Goal: Transaction & Acquisition: Purchase product/service

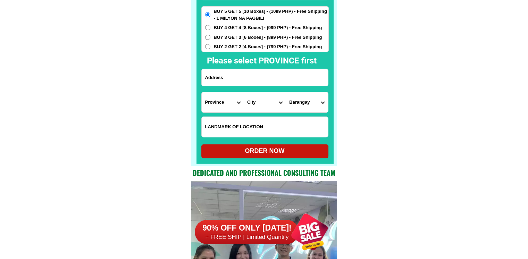
scroll to position [5433, 0]
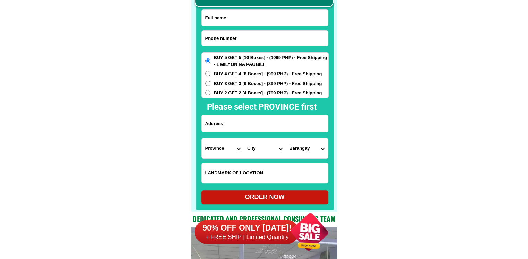
click at [247, 39] on input "Input phone_number" at bounding box center [265, 39] width 126 height 16
paste input "09702828046"
type input "09702828046"
click at [266, 18] on input "Input full_name" at bounding box center [265, 18] width 126 height 16
paste input "[PERSON_NAME] Enerva"
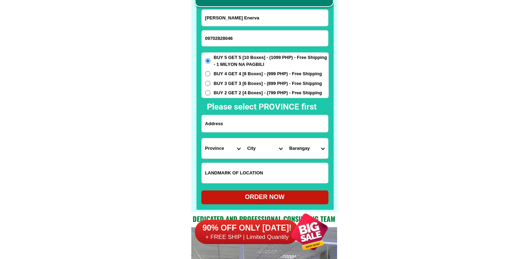
type input "[PERSON_NAME] Enerva"
click at [206, 122] on input "Input address" at bounding box center [265, 123] width 126 height 17
paste input "yakal l baloganon masinloc zambales"
type input "yakal l baloganon masinloc zambales"
click at [217, 148] on select "Province [GEOGRAPHIC_DATA] [GEOGRAPHIC_DATA] [GEOGRAPHIC_DATA] [GEOGRAPHIC_DATA…" at bounding box center [223, 149] width 42 height 20
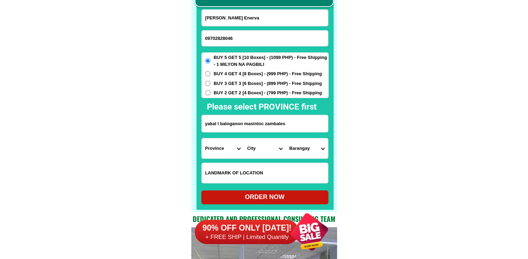
select select "63_803"
drag, startPoint x: 391, startPoint y: 148, endPoint x: 307, endPoint y: 148, distance: 84.7
click at [263, 147] on select "City Botolan [GEOGRAPHIC_DATA] Castillejos [GEOGRAPHIC_DATA] [GEOGRAPHIC_DATA] …" at bounding box center [265, 149] width 42 height 20
select select "63_8033951"
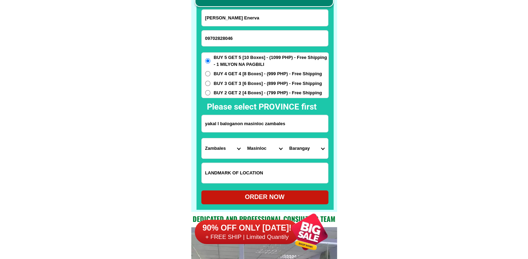
click at [295, 149] on select "[GEOGRAPHIC_DATA] [PERSON_NAME] [GEOGRAPHIC_DATA] [GEOGRAPHIC_DATA] [GEOGRAPHIC…" at bounding box center [307, 149] width 42 height 20
select select "63_80339513746"
drag, startPoint x: 451, startPoint y: 165, endPoint x: 376, endPoint y: 170, distance: 75.6
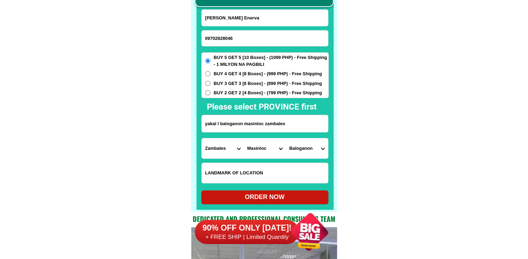
click at [291, 196] on div "ORDER NOW" at bounding box center [264, 197] width 127 height 9
type input "yakal l baloganon masinloc zambales"
radio input "true"
drag, startPoint x: 242, startPoint y: 38, endPoint x: 245, endPoint y: 24, distance: 14.9
click at [242, 38] on input "Input phone_number" at bounding box center [265, 39] width 126 height 16
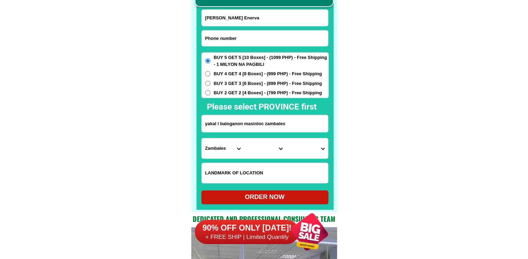
paste input "09122864033"
type input "09122864033"
click at [251, 21] on input "Input full_name" at bounding box center [265, 18] width 126 height 16
paste input "[PERSON_NAME]"
type input "[PERSON_NAME]"
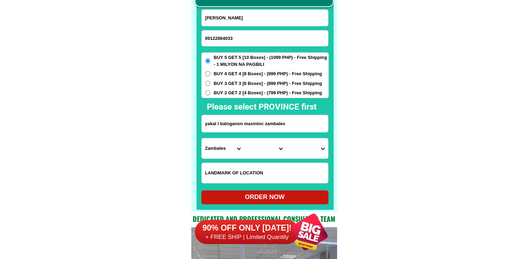
click at [244, 123] on input "yakal l baloganon masinloc zambales" at bounding box center [265, 123] width 126 height 17
paste input "Sitio GrandeBgyLimonSur,[GEOGRAPHIC_DATA],Romblon"
type input "Sitio GrandeBgyLimonSur,[GEOGRAPHIC_DATA],Romblon"
click at [225, 97] on div "BUY 5 GET 5 [10 Boxes] - (1099 PHP) - Free Shipping - 1 MILYON NA PAGBILI BUY 4…" at bounding box center [264, 75] width 127 height 46
click at [209, 160] on form "[PERSON_NAME] 09122864033 ORDER NOW [GEOGRAPHIC_DATA],[GEOGRAPHIC_DATA],[GEOGRA…" at bounding box center [264, 106] width 127 height 195
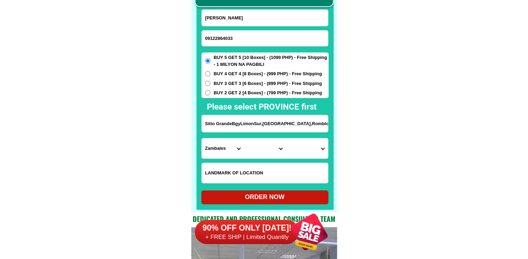
click at [227, 90] on span "BUY 2 GET 2 [4 Boxes] - (799 PHP) - Free Shipping" at bounding box center [268, 93] width 108 height 7
click at [210, 90] on input "BUY 2 GET 2 [4 Boxes] - (799 PHP) - Free Shipping" at bounding box center [207, 92] width 5 height 5
radio input "true"
click at [216, 148] on select "Province [GEOGRAPHIC_DATA] [GEOGRAPHIC_DATA] [GEOGRAPHIC_DATA] [GEOGRAPHIC_DATA…" at bounding box center [223, 149] width 42 height 20
select select "63_763"
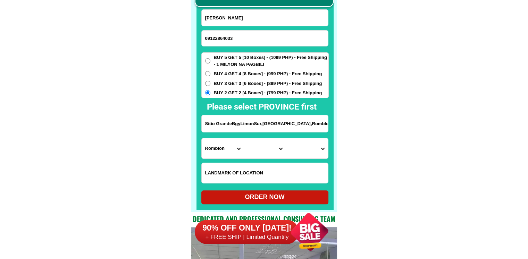
drag, startPoint x: 378, startPoint y: 149, endPoint x: 366, endPoint y: 150, distance: 12.6
click at [265, 143] on select "City Banton Cajidiocan [PERSON_NAME][GEOGRAPHIC_DATA] [GEOGRAPHIC_DATA] [GEOGRA…" at bounding box center [265, 149] width 42 height 20
select select "63_7637710"
click at [244, 139] on select "City Banton Cajidiocan [PERSON_NAME][GEOGRAPHIC_DATA] [GEOGRAPHIC_DATA] [GEOGRA…" at bounding box center [265, 149] width 42 height 20
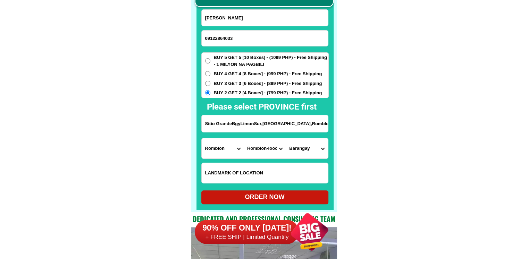
click at [303, 149] on select "Barangay Agojo [GEOGRAPHIC_DATA] Buenavista Camandao Guinhayaan [PERSON_NAME][G…" at bounding box center [307, 149] width 42 height 20
select select "63_76377109908"
drag, startPoint x: 444, startPoint y: 163, endPoint x: 385, endPoint y: 179, distance: 62.0
click at [286, 197] on div "ORDER NOW" at bounding box center [264, 197] width 127 height 9
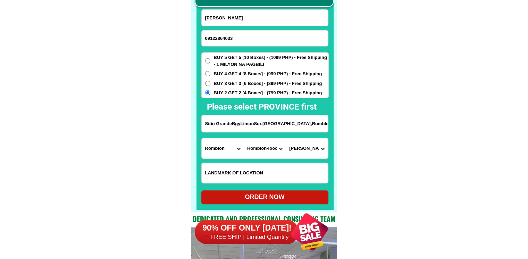
type input "[PERSON_NAME]"
radio input "true"
